Goal: Find specific page/section: Find specific page/section

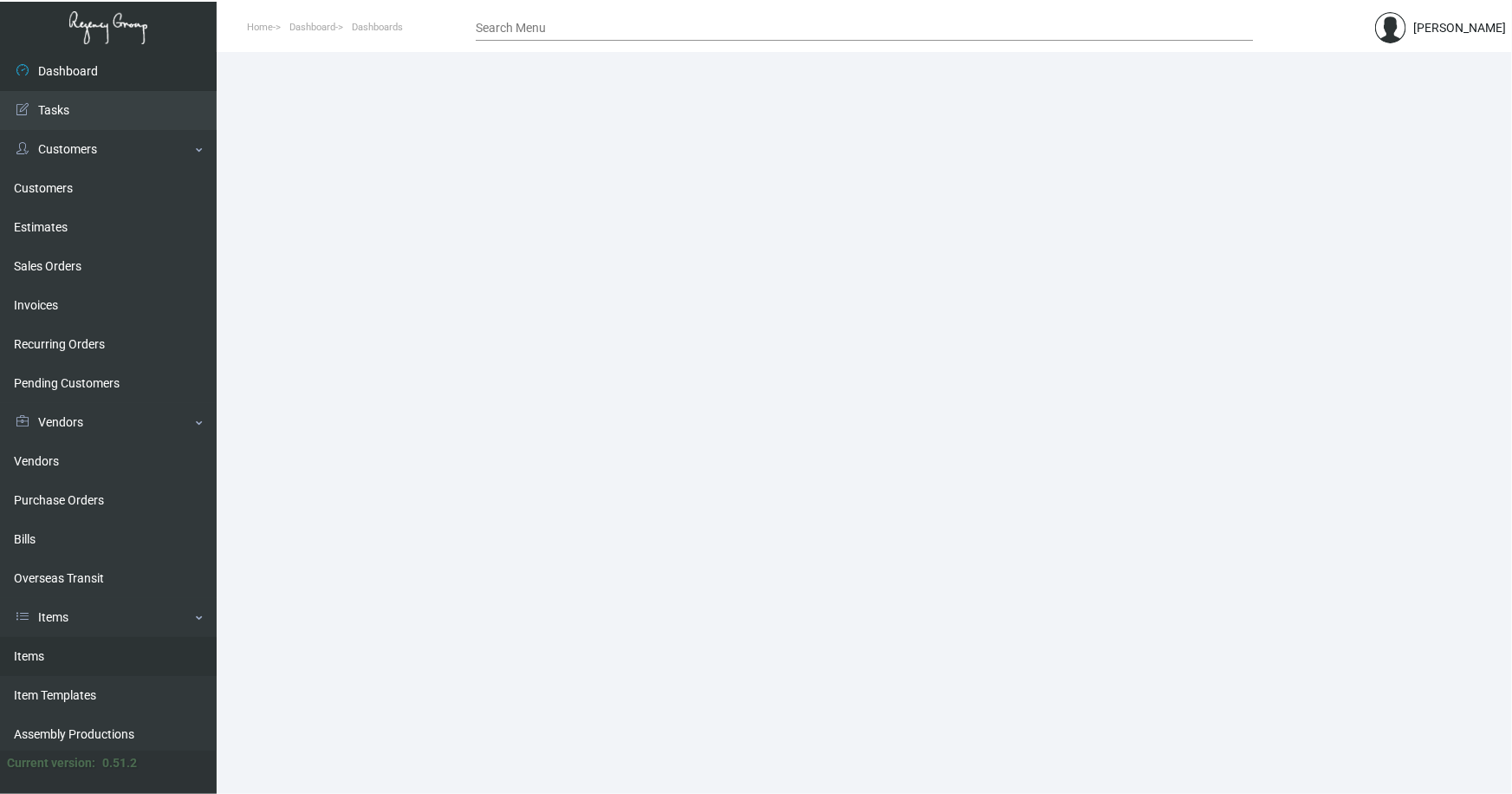
click at [24, 653] on link "Items" at bounding box center [108, 657] width 217 height 39
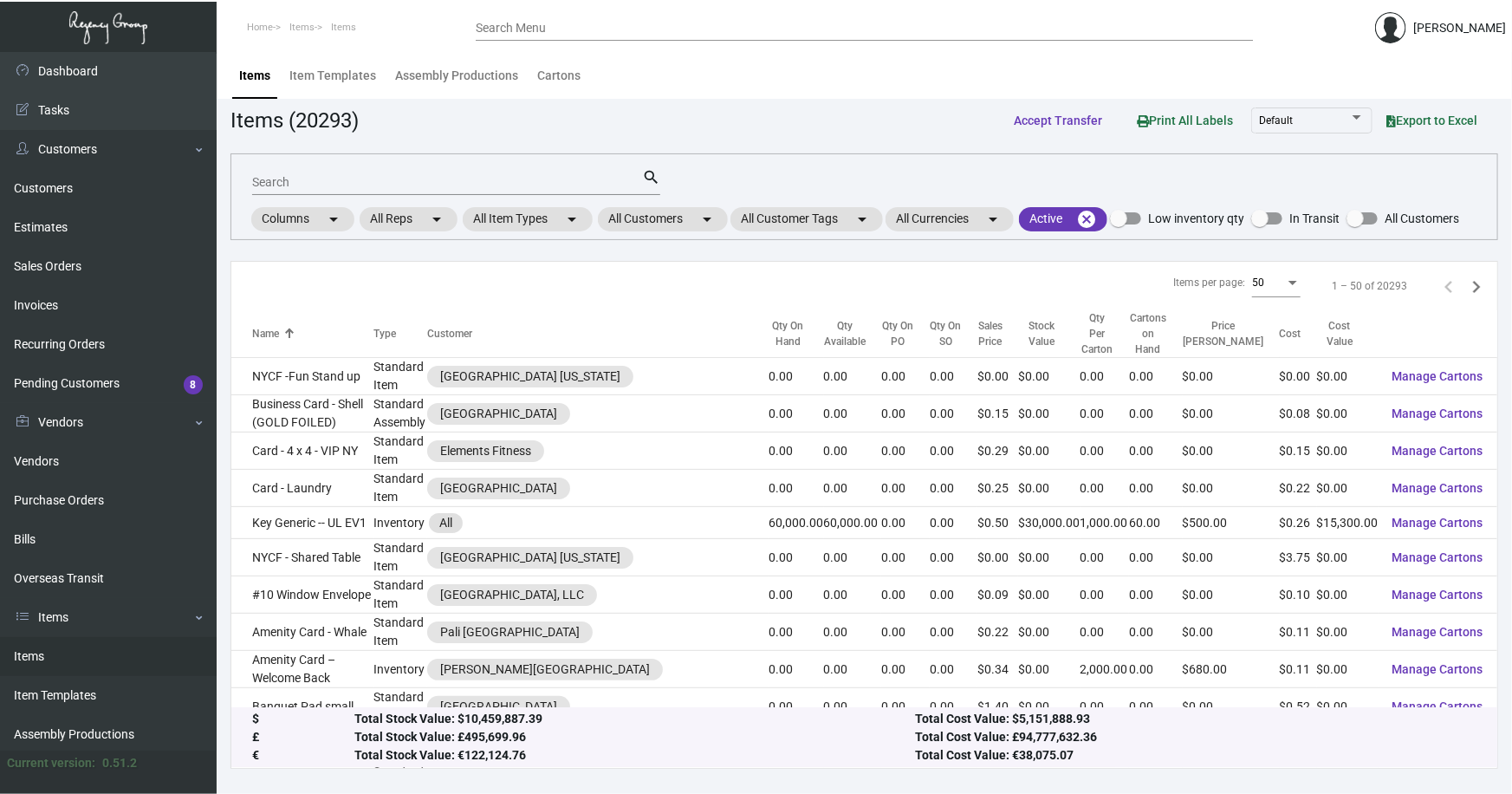
drag, startPoint x: 381, startPoint y: 188, endPoint x: 377, endPoint y: 176, distance: 12.6
click at [381, 188] on input "Search" at bounding box center [447, 183] width 390 height 14
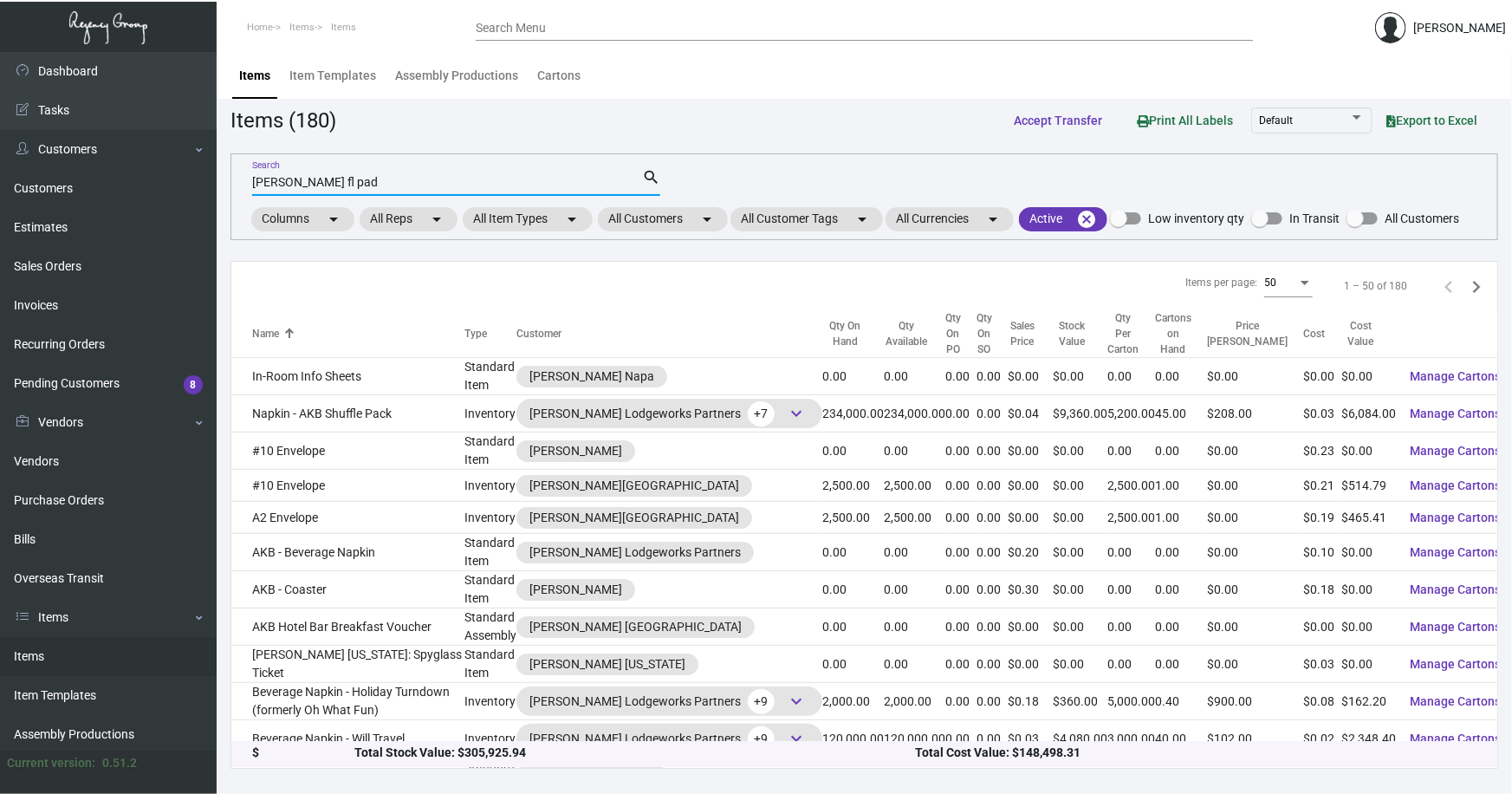
type input "[PERSON_NAME] fl pad"
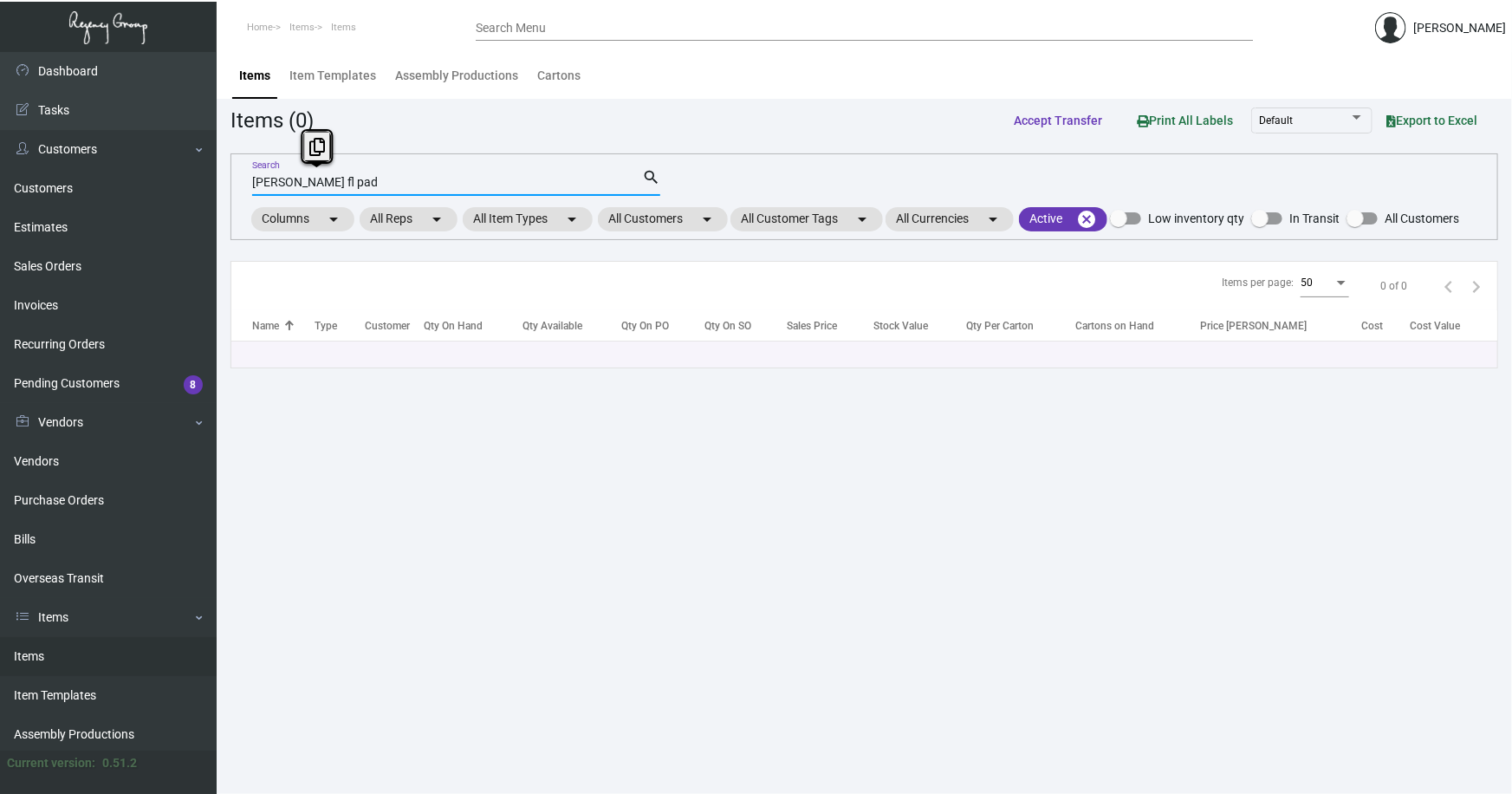
drag, startPoint x: 338, startPoint y: 185, endPoint x: 207, endPoint y: 187, distance: 131.0
click at [207, 187] on div "Dashboard Dashboard Tasks Customers Customers Estimates Sales Orders Invoices R…" at bounding box center [756, 422] width 1512 height 741
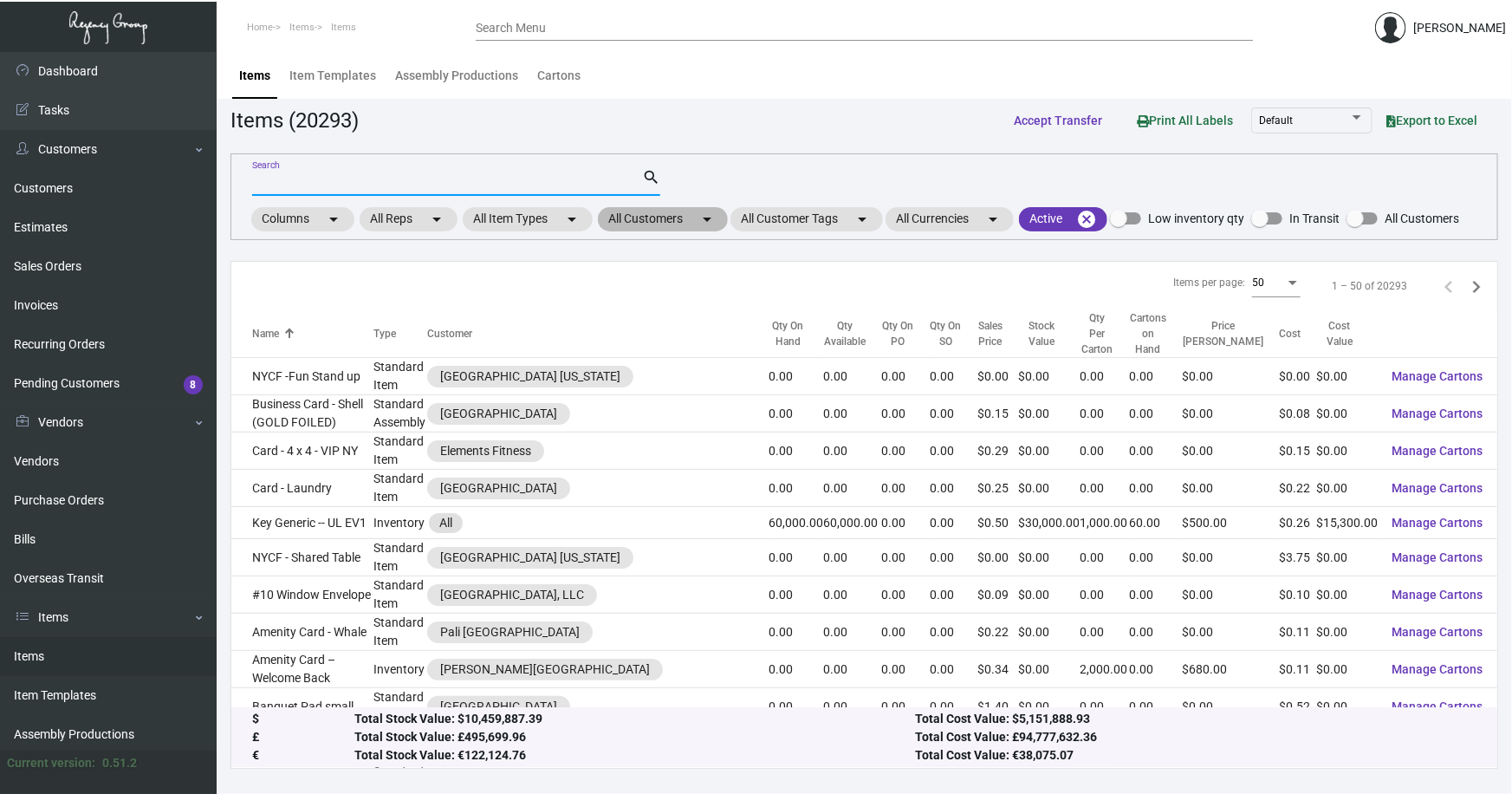
click at [675, 216] on mat-chip "All Customers arrow_drop_down" at bounding box center [663, 219] width 130 height 24
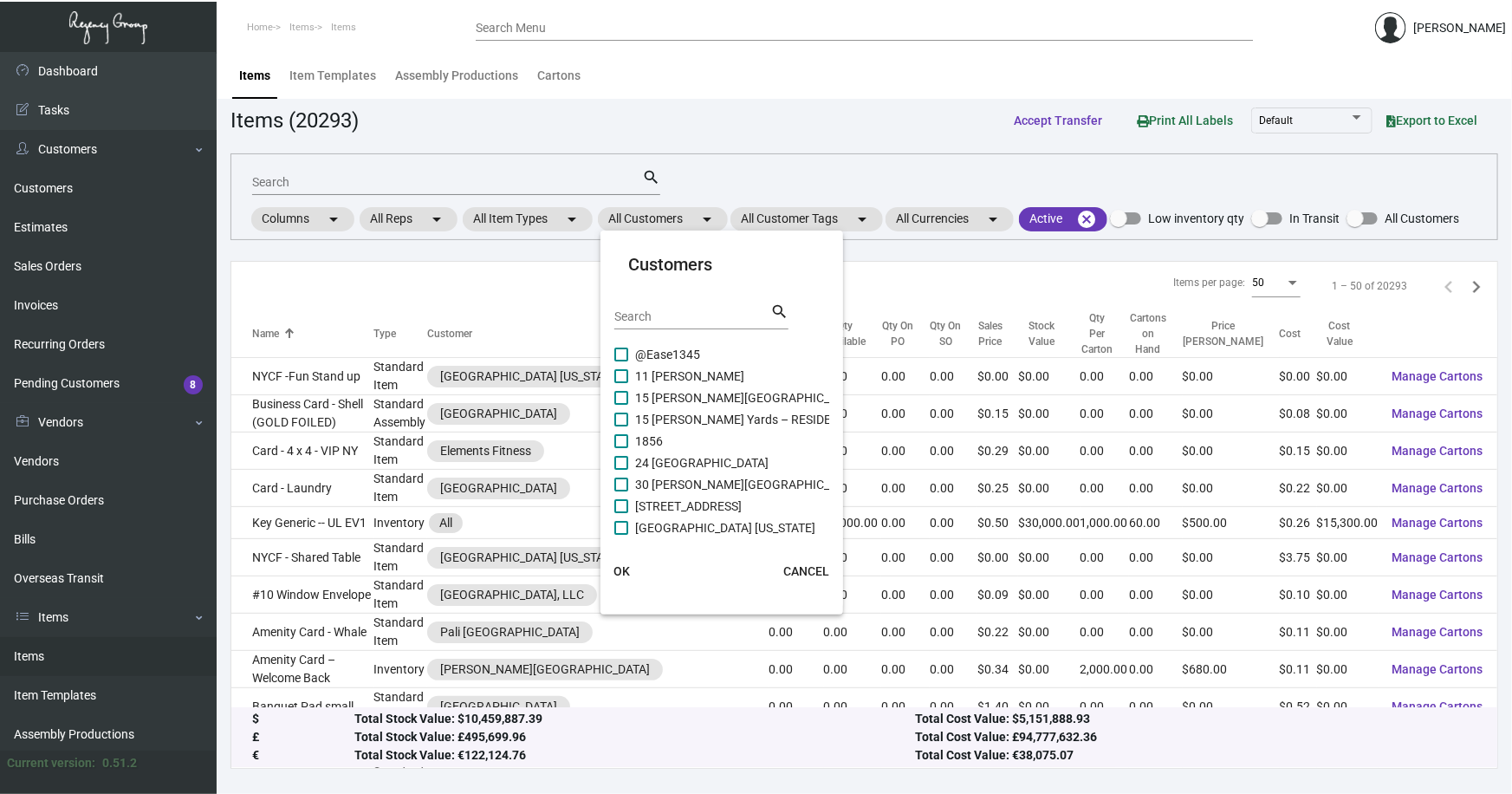
click at [654, 318] on input "Search" at bounding box center [692, 318] width 156 height 14
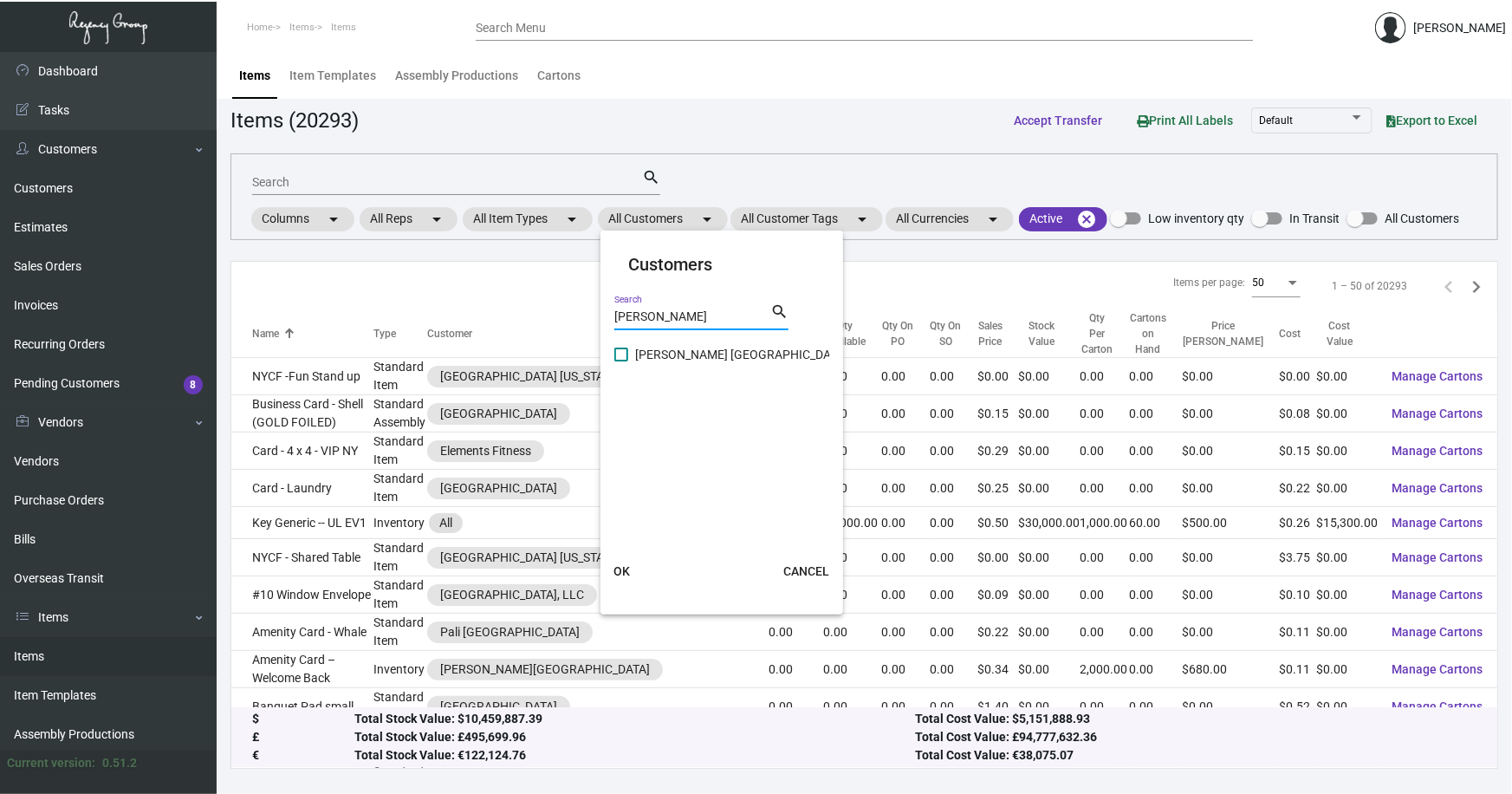
type input "[PERSON_NAME]"
click at [621, 352] on span at bounding box center [622, 354] width 14 height 14
click at [621, 361] on input "[PERSON_NAME] [GEOGRAPHIC_DATA]" at bounding box center [620, 361] width 1 height 1
checkbox input "true"
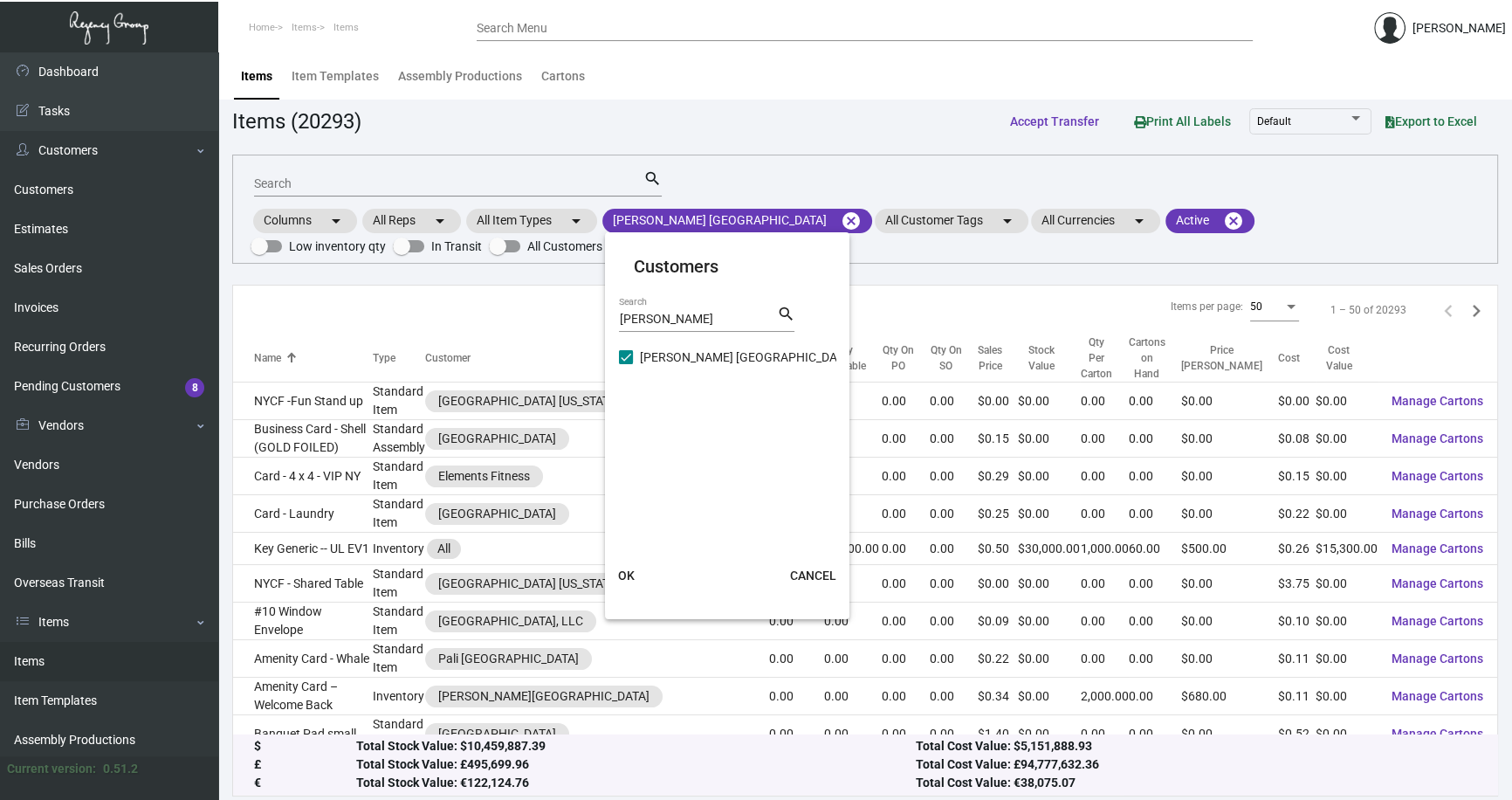
click at [781, 122] on div at bounding box center [756, 400] width 1512 height 800
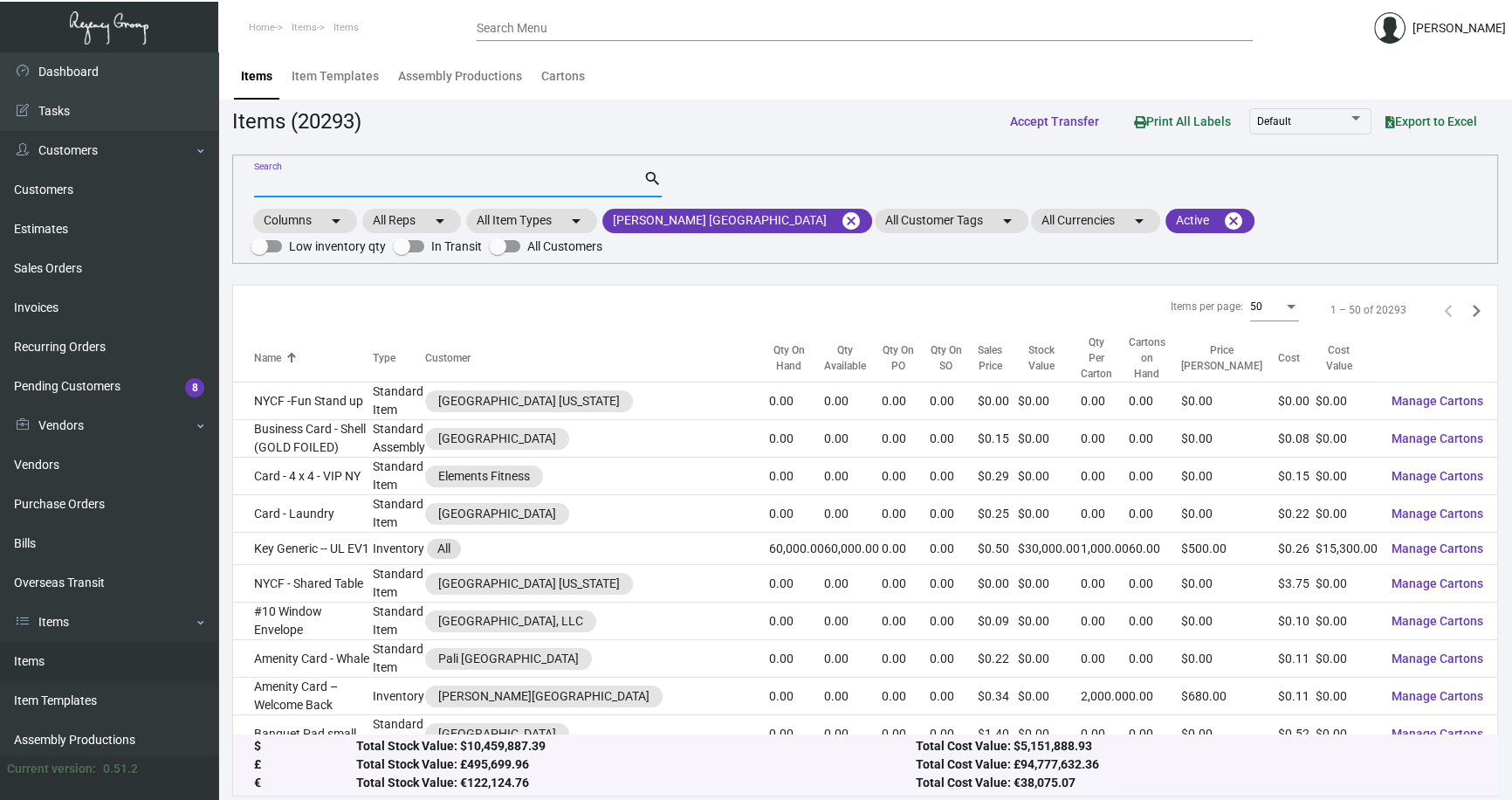
click at [373, 189] on input "Search" at bounding box center [449, 184] width 389 height 14
type input "pad"
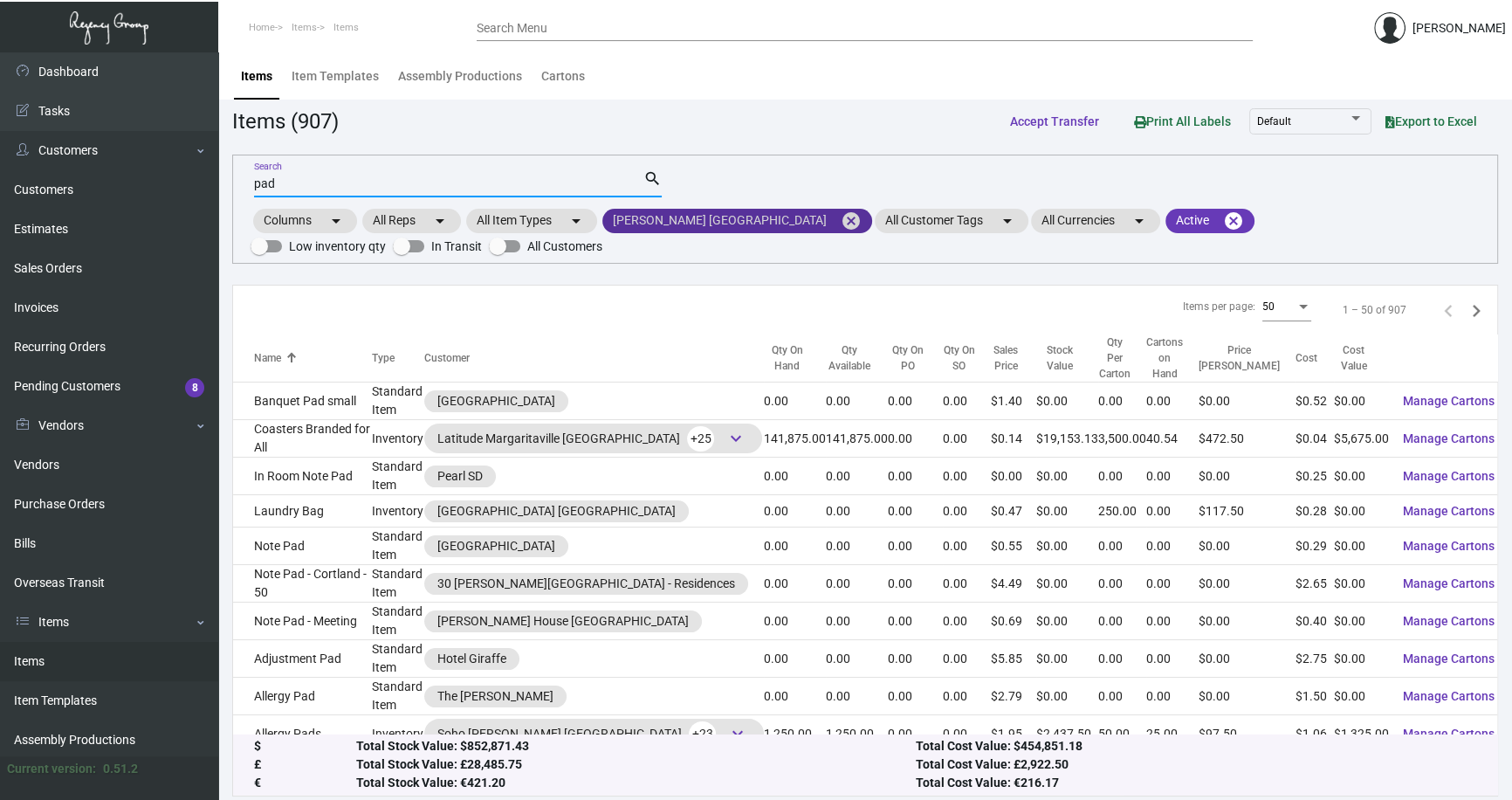
click at [840, 214] on mat-icon "cancel" at bounding box center [850, 220] width 21 height 21
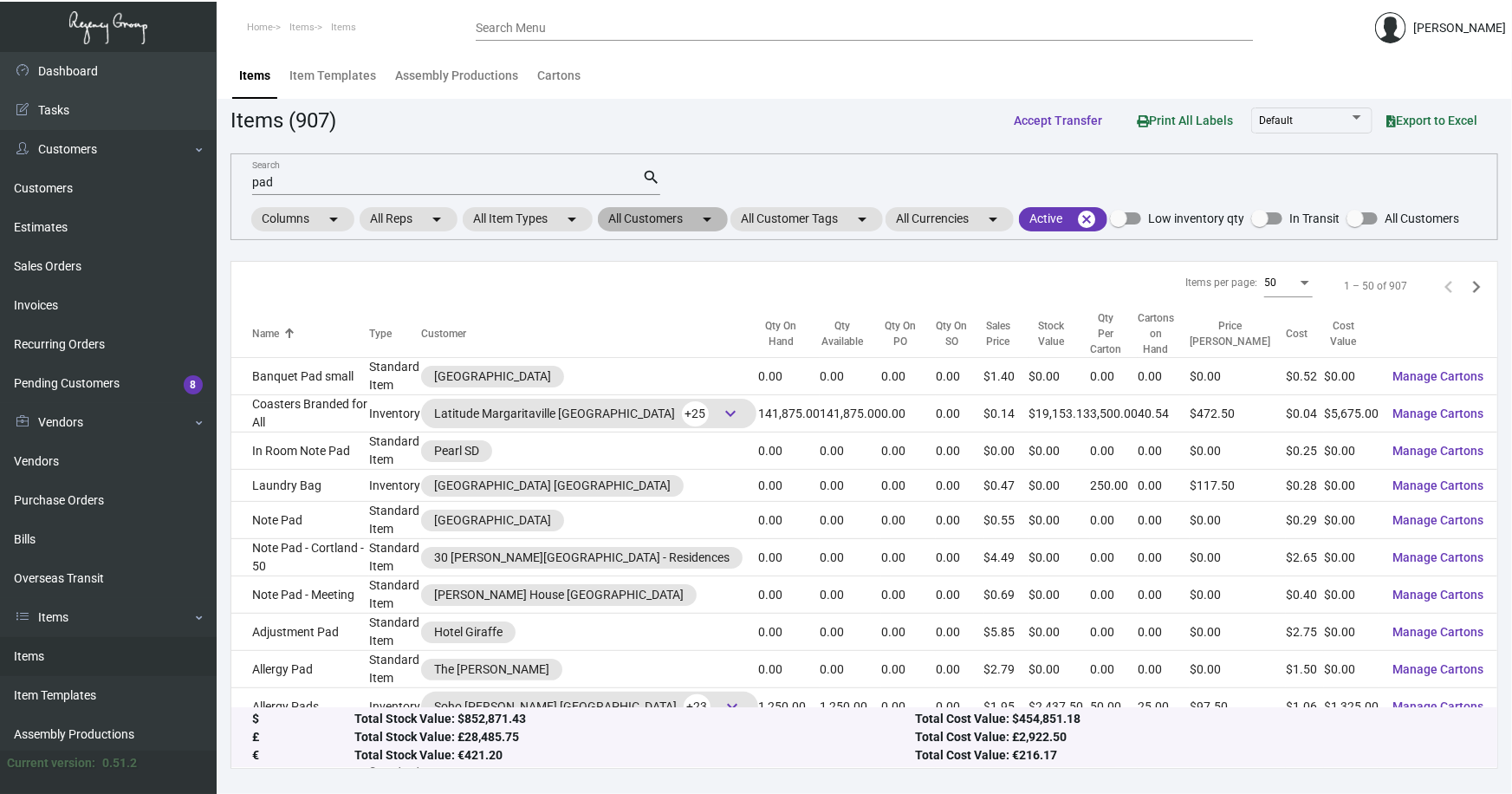
click at [671, 217] on mat-chip "All Customers arrow_drop_down" at bounding box center [663, 219] width 130 height 24
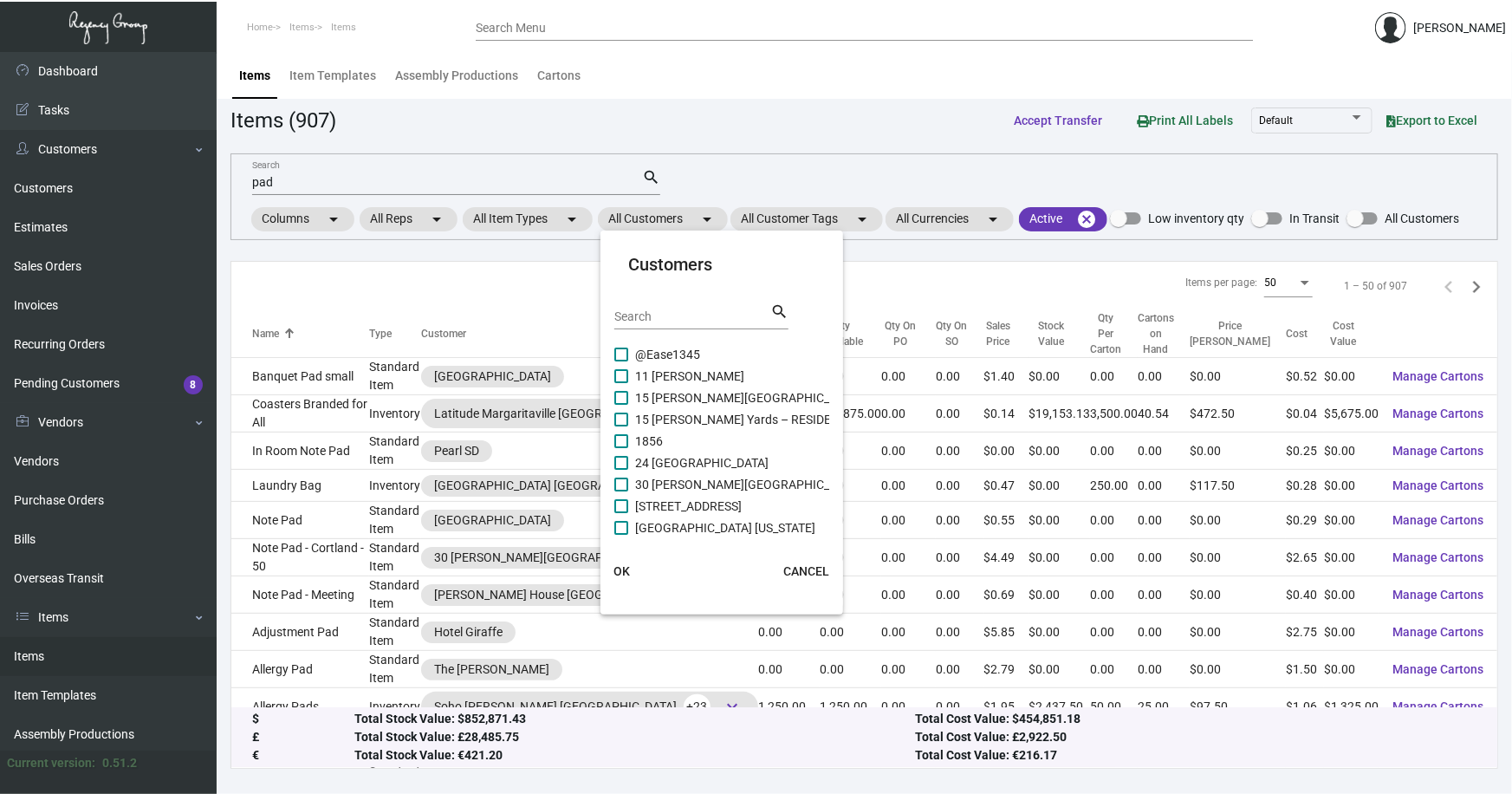
click at [652, 316] on input "Search" at bounding box center [692, 318] width 156 height 14
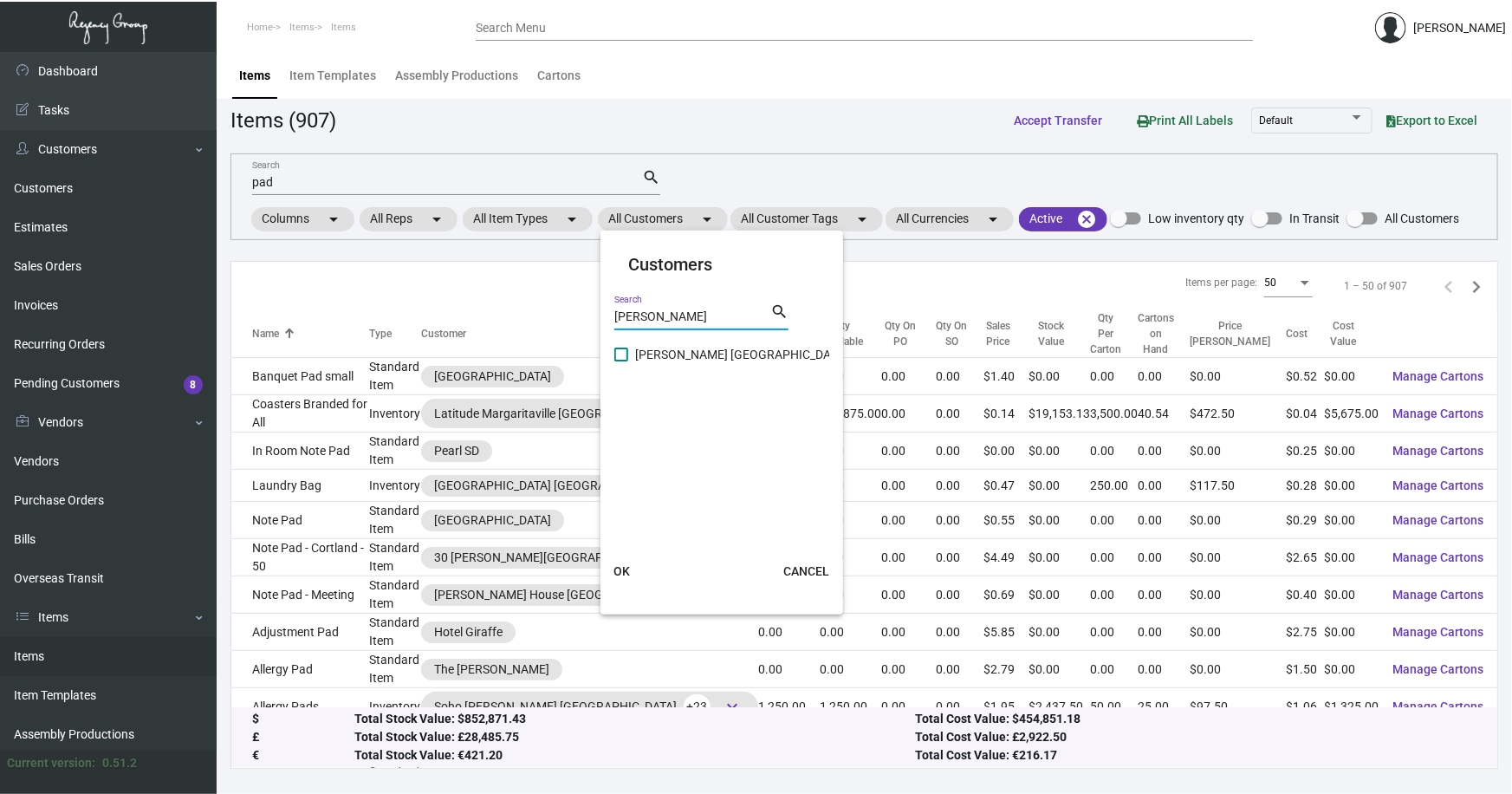
type input "[PERSON_NAME]"
click at [695, 350] on span "[PERSON_NAME] [GEOGRAPHIC_DATA]" at bounding box center [741, 354] width 212 height 21
click at [621, 361] on input "[PERSON_NAME] [GEOGRAPHIC_DATA]" at bounding box center [620, 361] width 1 height 1
checkbox input "true"
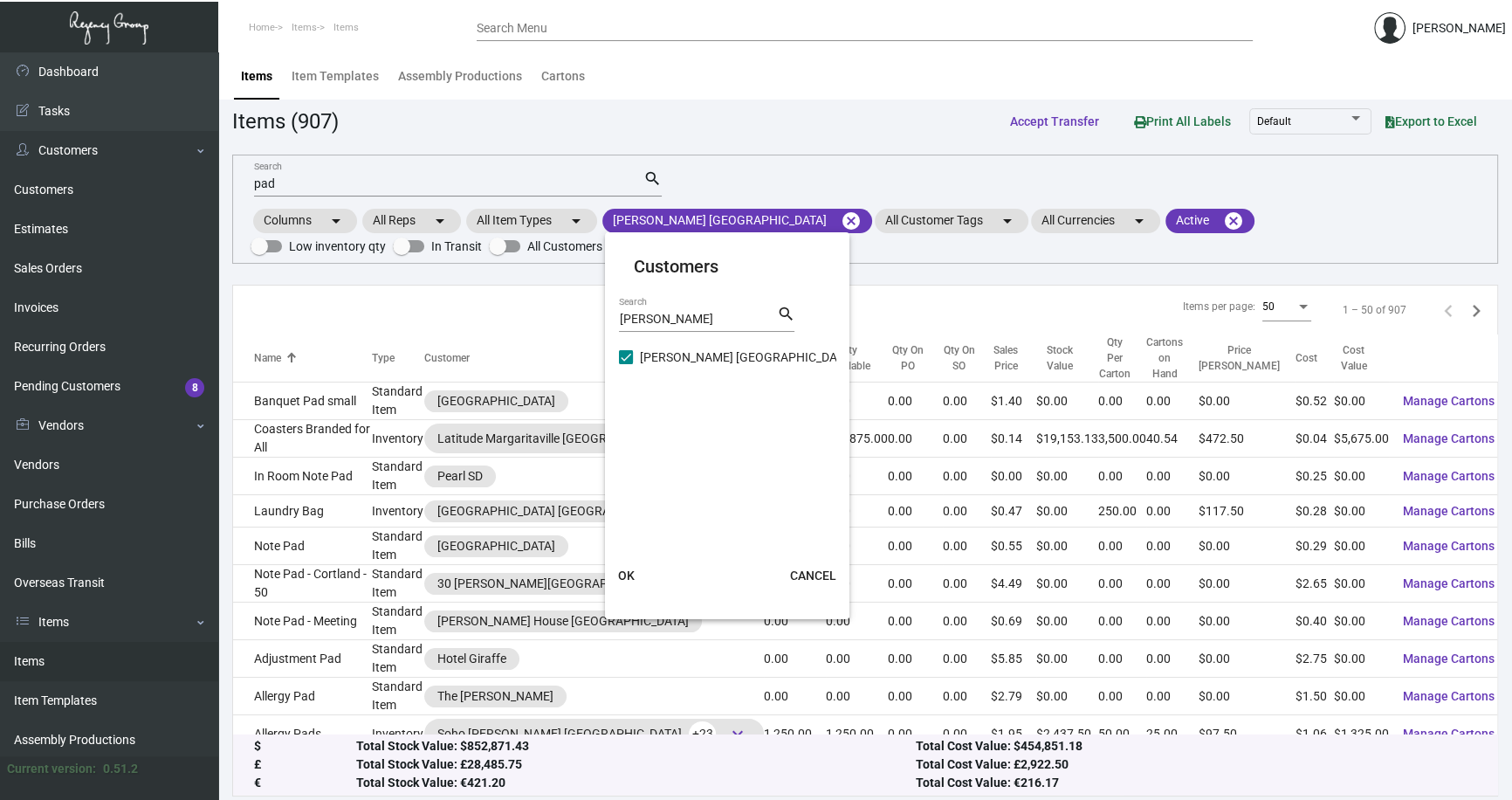
click at [623, 572] on span "OK" at bounding box center [627, 575] width 16 height 14
